Goal: Transaction & Acquisition: Purchase product/service

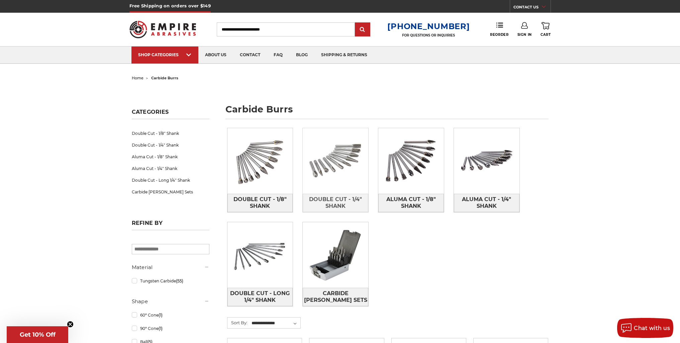
click at [355, 160] on img at bounding box center [336, 161] width 66 height 66
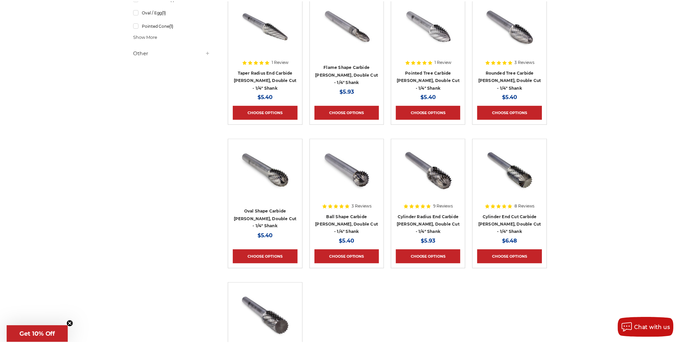
scroll to position [301, 0]
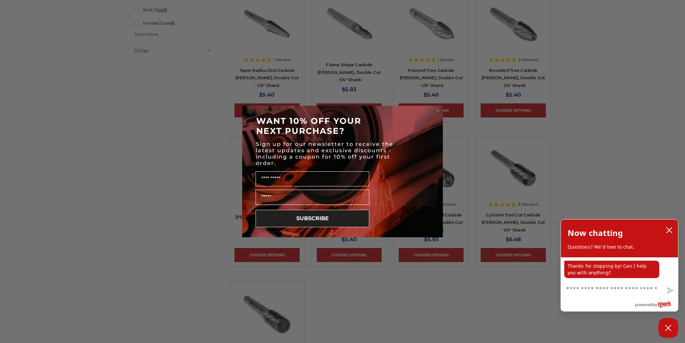
click at [435, 107] on form "WANT 10% OFF YOUR NEXT PURCHASE? Sign up for our newsletter to receive the late…" at bounding box center [342, 171] width 201 height 131
click at [440, 113] on icon "Close dialog" at bounding box center [437, 110] width 7 height 7
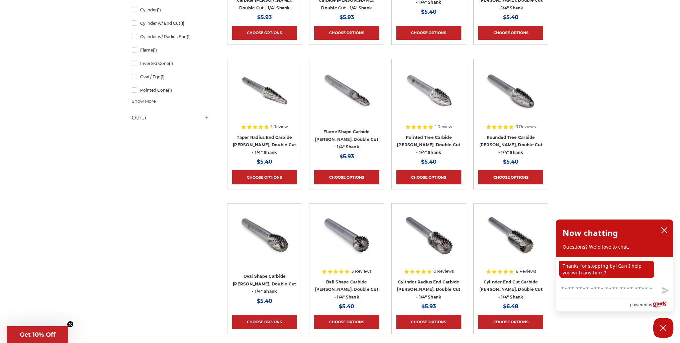
scroll to position [268, 0]
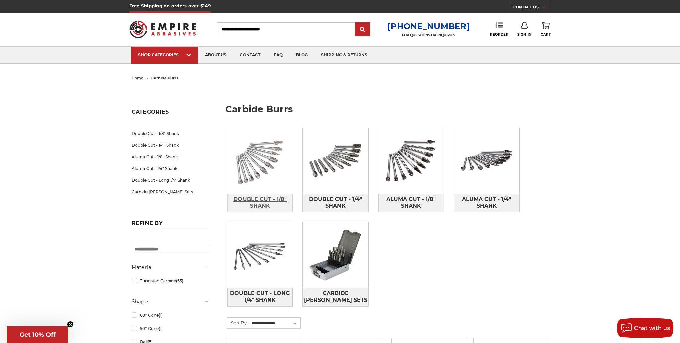
click at [270, 205] on span "Double Cut - 1/8" Shank" at bounding box center [260, 203] width 65 height 18
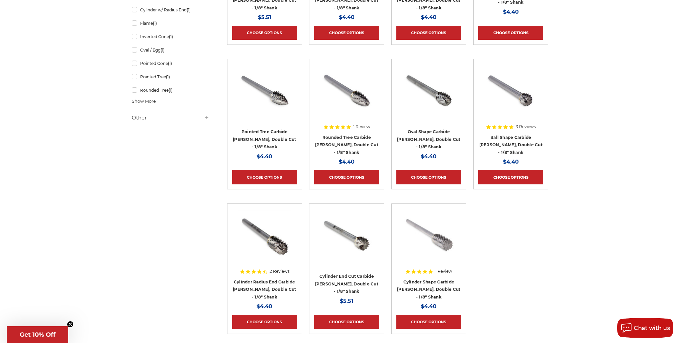
scroll to position [334, 0]
